Goal: Task Accomplishment & Management: Manage account settings

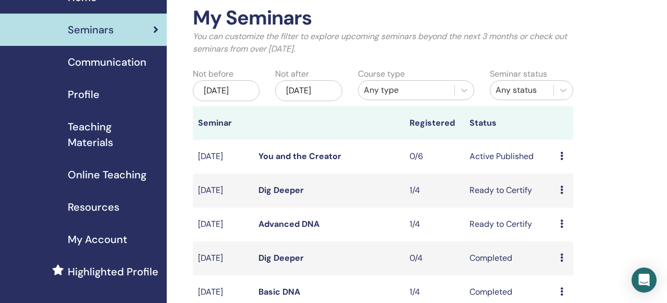
scroll to position [54, 0]
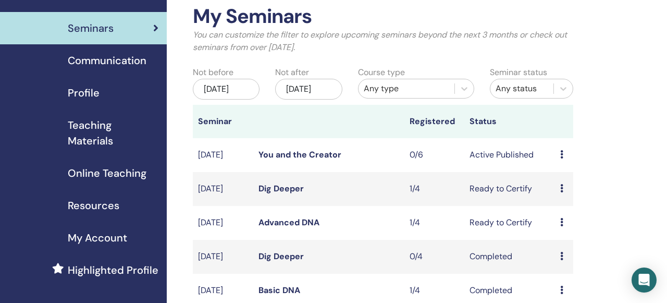
click at [562, 192] on icon at bounding box center [561, 188] width 3 height 8
click at [563, 240] on link "Attendees" at bounding box center [567, 240] width 40 height 11
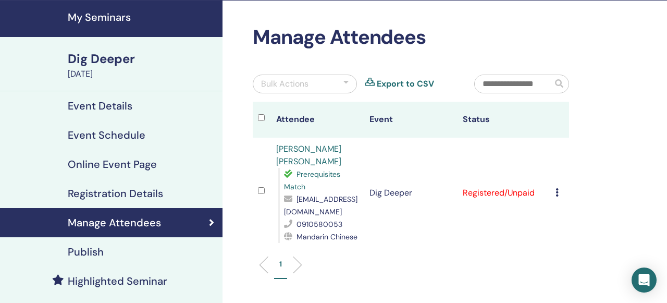
scroll to position [29, 0]
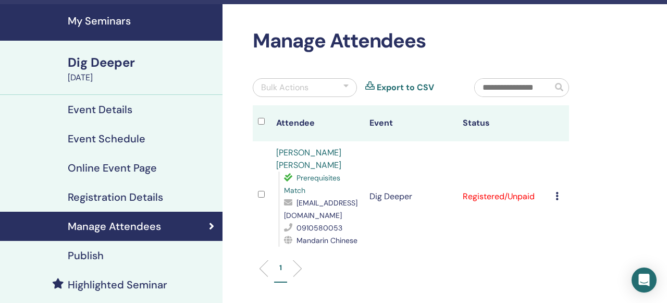
click at [557, 192] on icon at bounding box center [556, 196] width 3 height 8
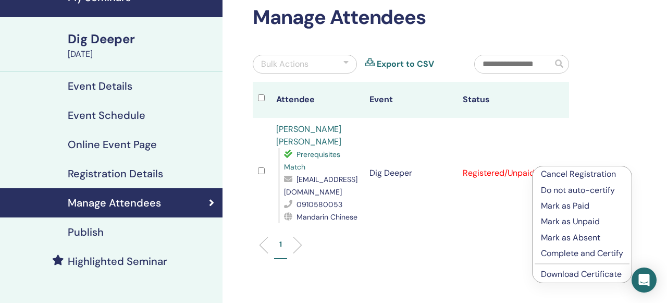
scroll to position [54, 0]
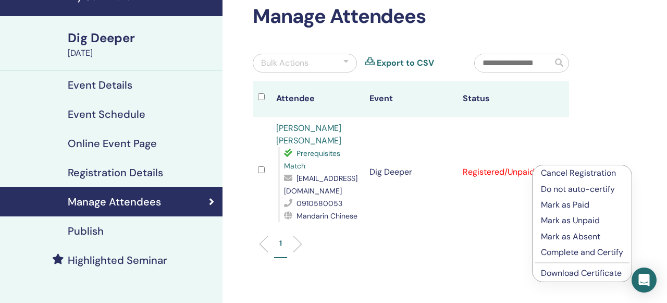
click at [557, 272] on link "Download Certificate" at bounding box center [581, 272] width 81 height 11
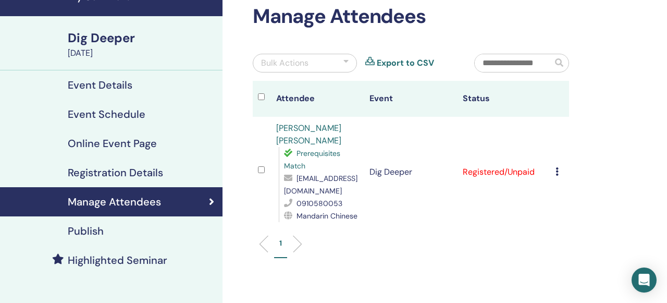
click at [556, 167] on icon at bounding box center [556, 171] width 3 height 8
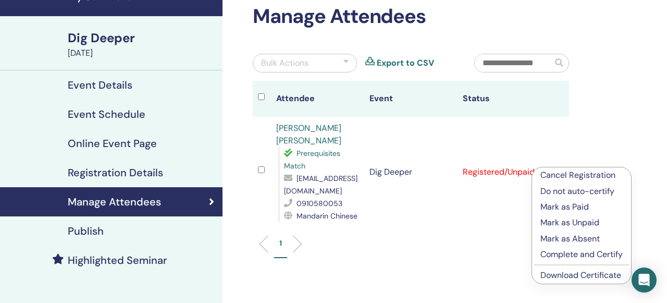
click at [562, 257] on p "Complete and Certify" at bounding box center [581, 254] width 82 height 13
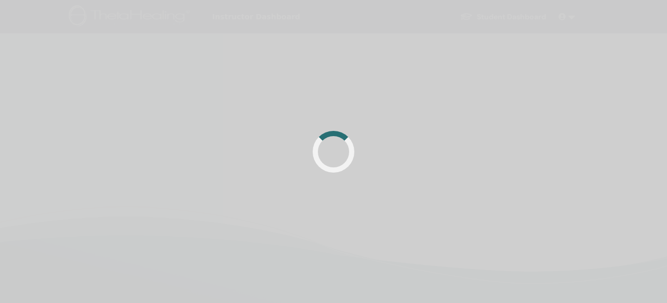
scroll to position [54, 0]
